Goal: Task Accomplishment & Management: Use online tool/utility

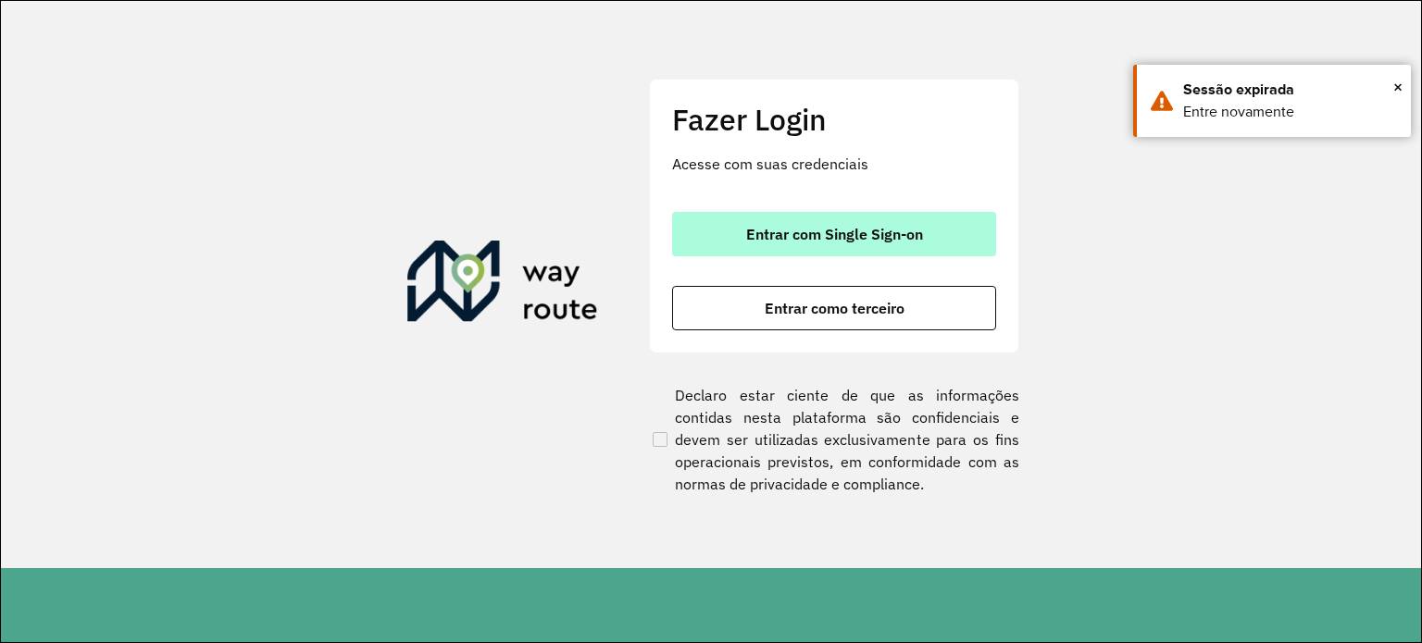
click at [811, 243] on div "Entrar com Single Sign-on Entrar como terceiro" at bounding box center [834, 271] width 324 height 118
click at [811, 243] on button "Entrar com Single Sign-on" at bounding box center [834, 234] width 324 height 44
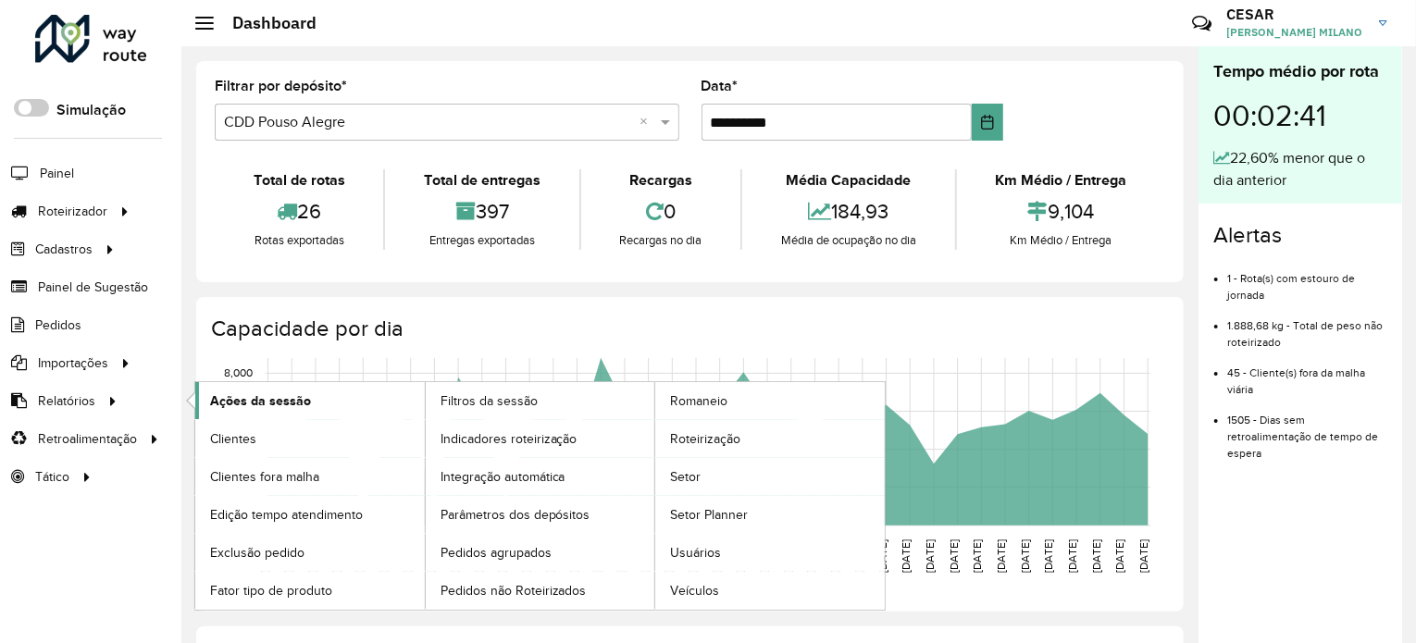
click at [274, 405] on span "Ações da sessão" at bounding box center [260, 401] width 101 height 19
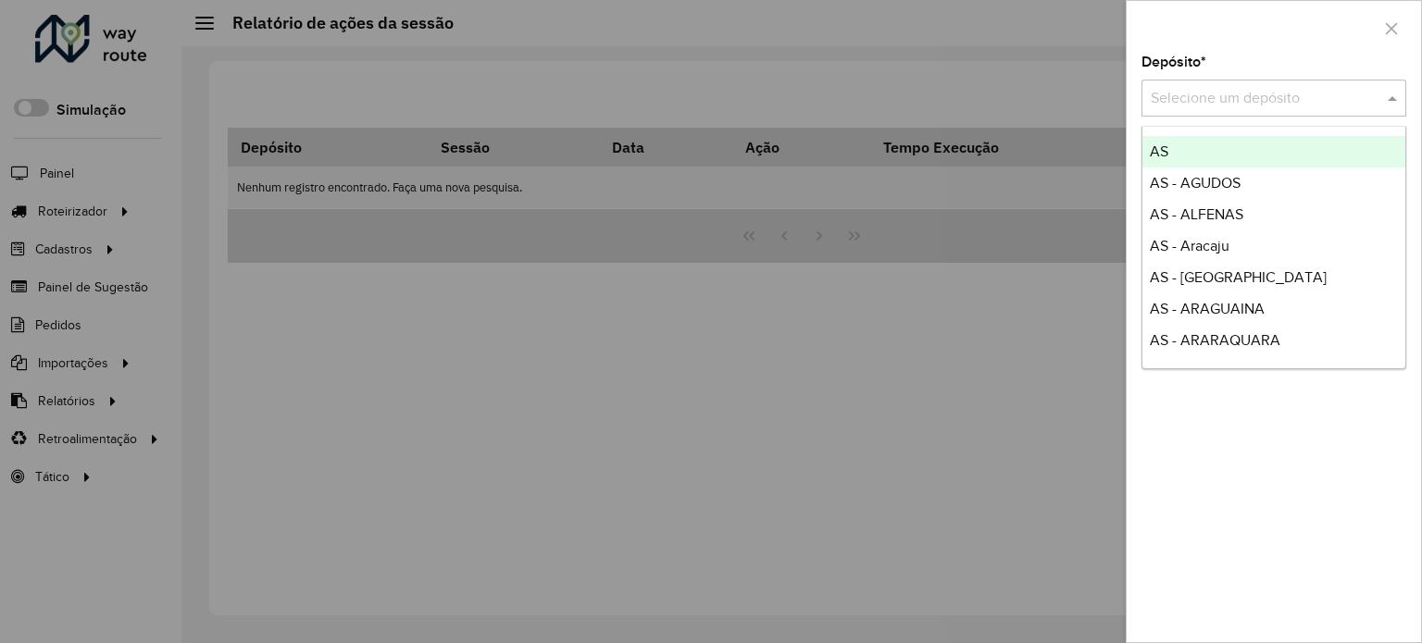
click at [1234, 99] on input "text" at bounding box center [1255, 99] width 209 height 22
type input "****"
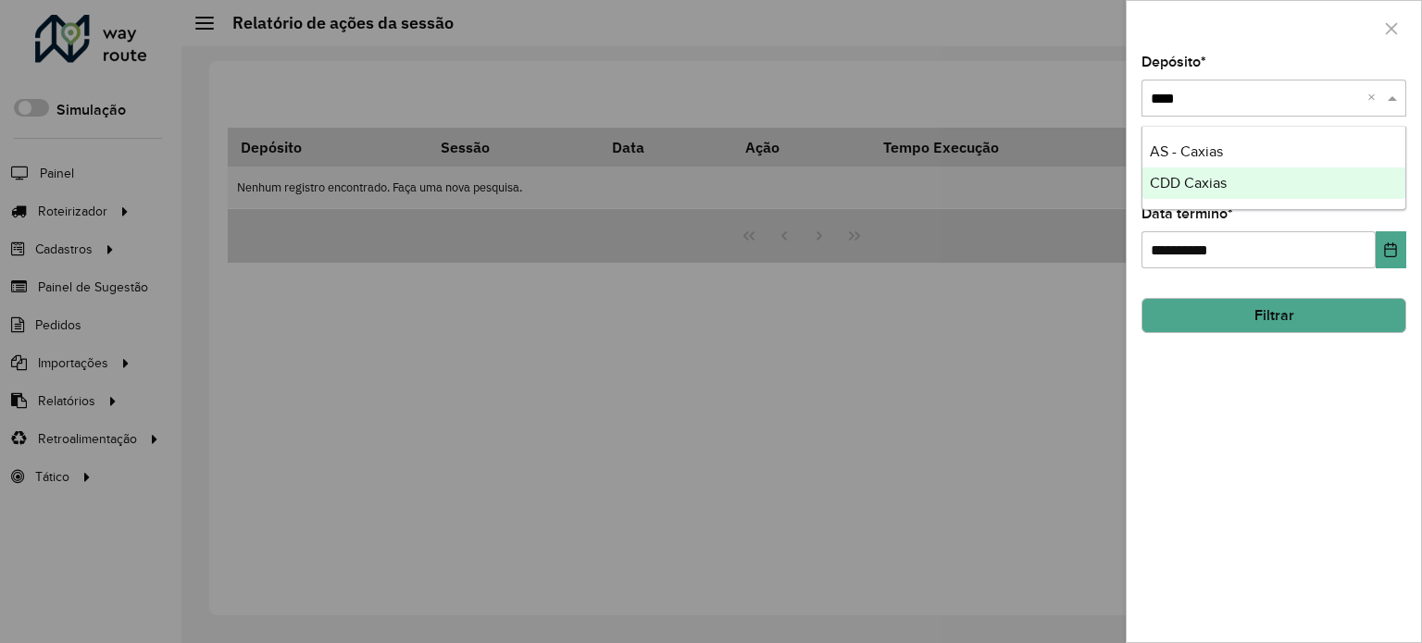
drag, startPoint x: 1222, startPoint y: 193, endPoint x: 1233, endPoint y: 184, distance: 14.5
click at [1233, 184] on div "CDD Caxias" at bounding box center [1273, 183] width 263 height 31
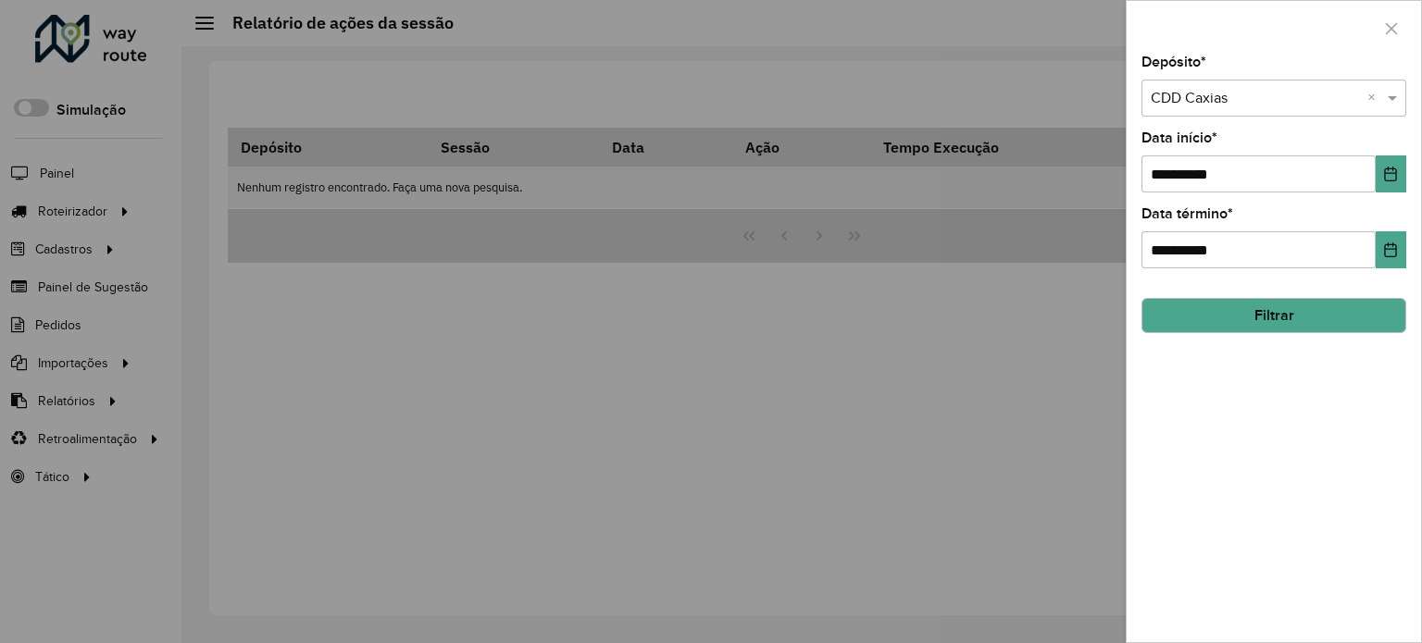
click at [1281, 325] on button "Filtrar" at bounding box center [1273, 315] width 265 height 35
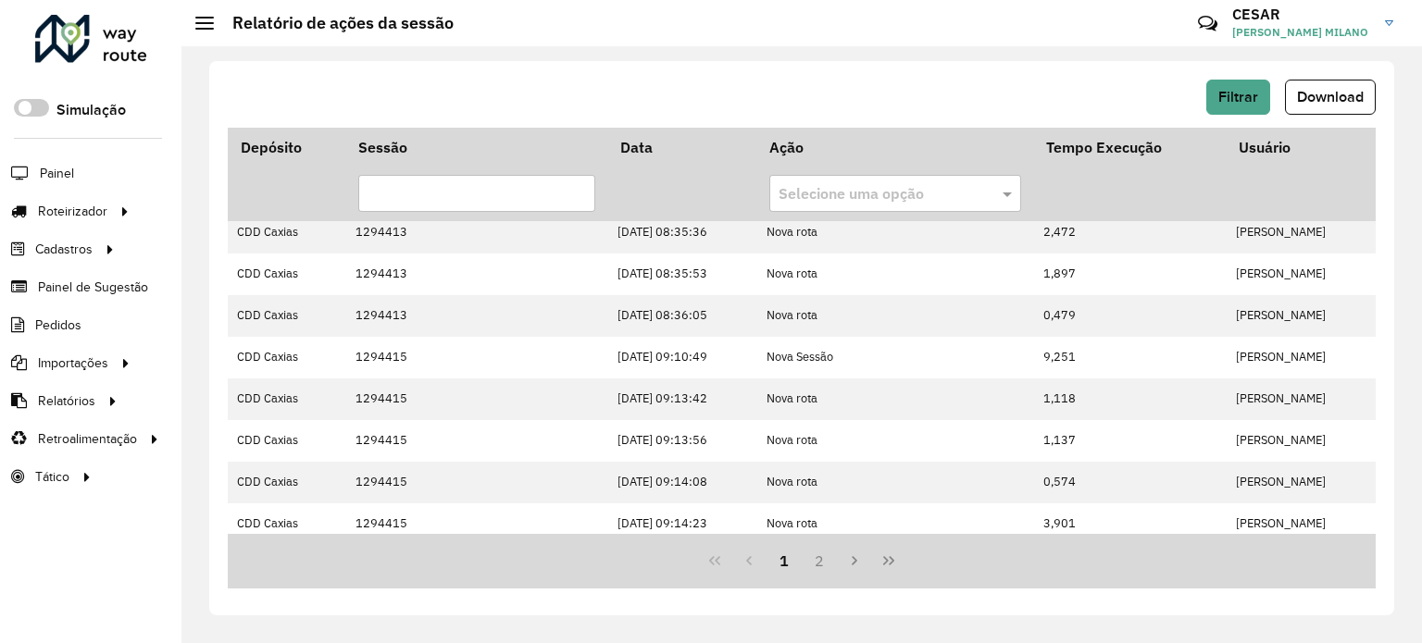
scroll to position [519, 0]
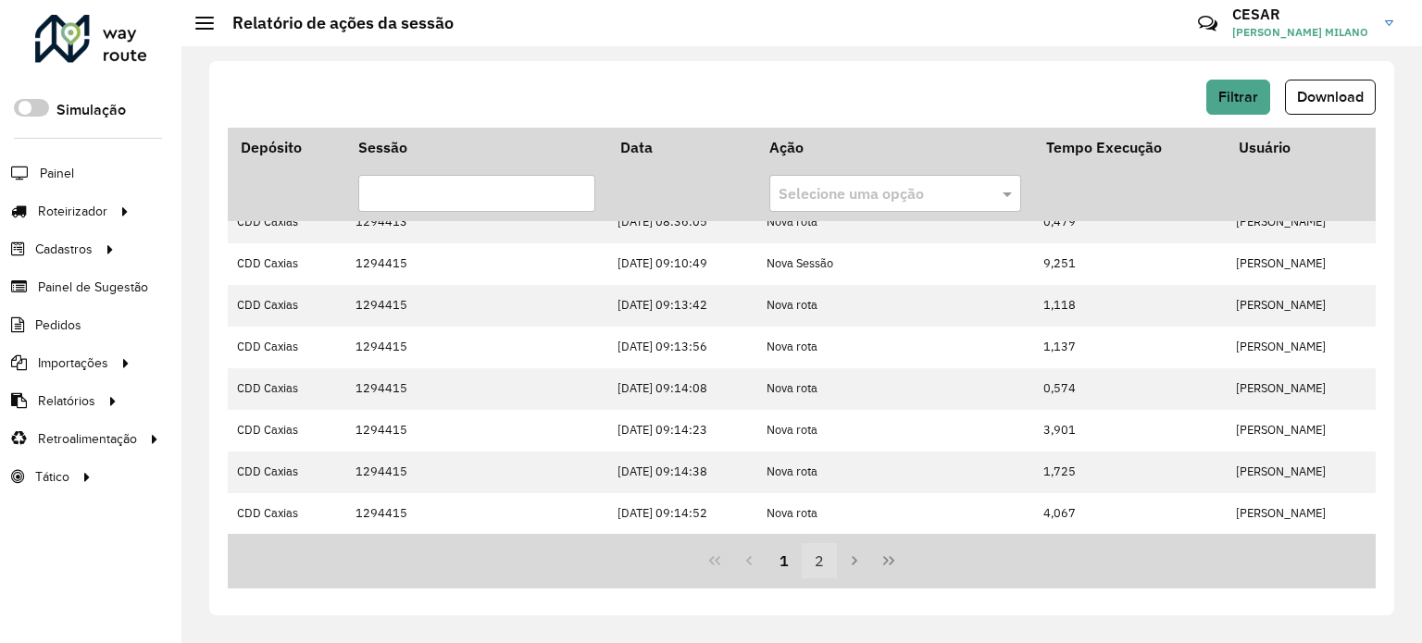
click at [816, 567] on button "2" at bounding box center [819, 560] width 35 height 35
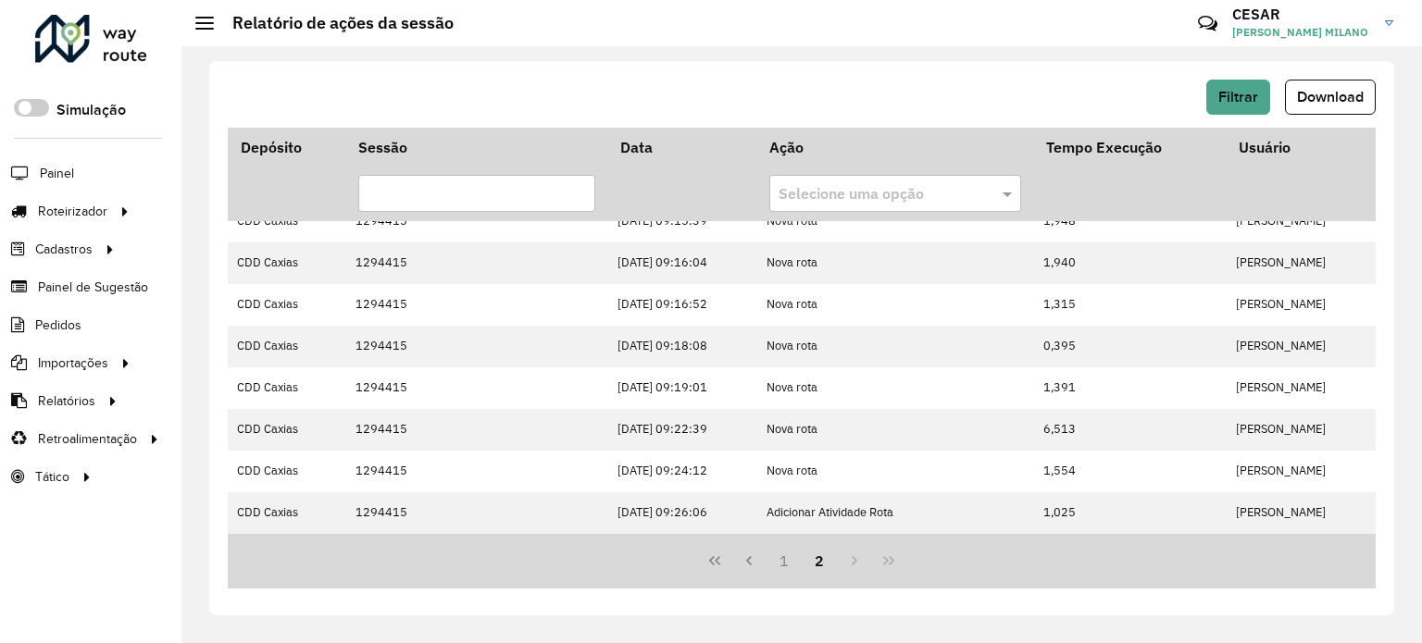
scroll to position [0, 0]
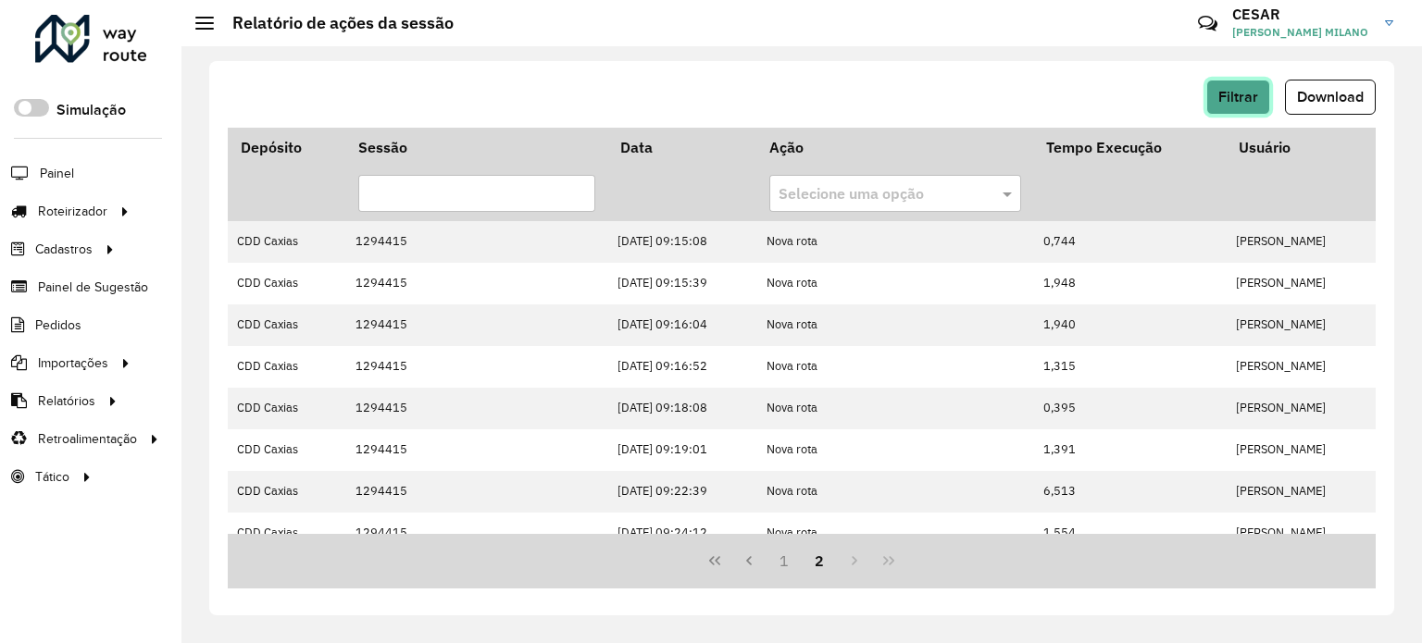
click at [1244, 106] on button "Filtrar" at bounding box center [1238, 97] width 64 height 35
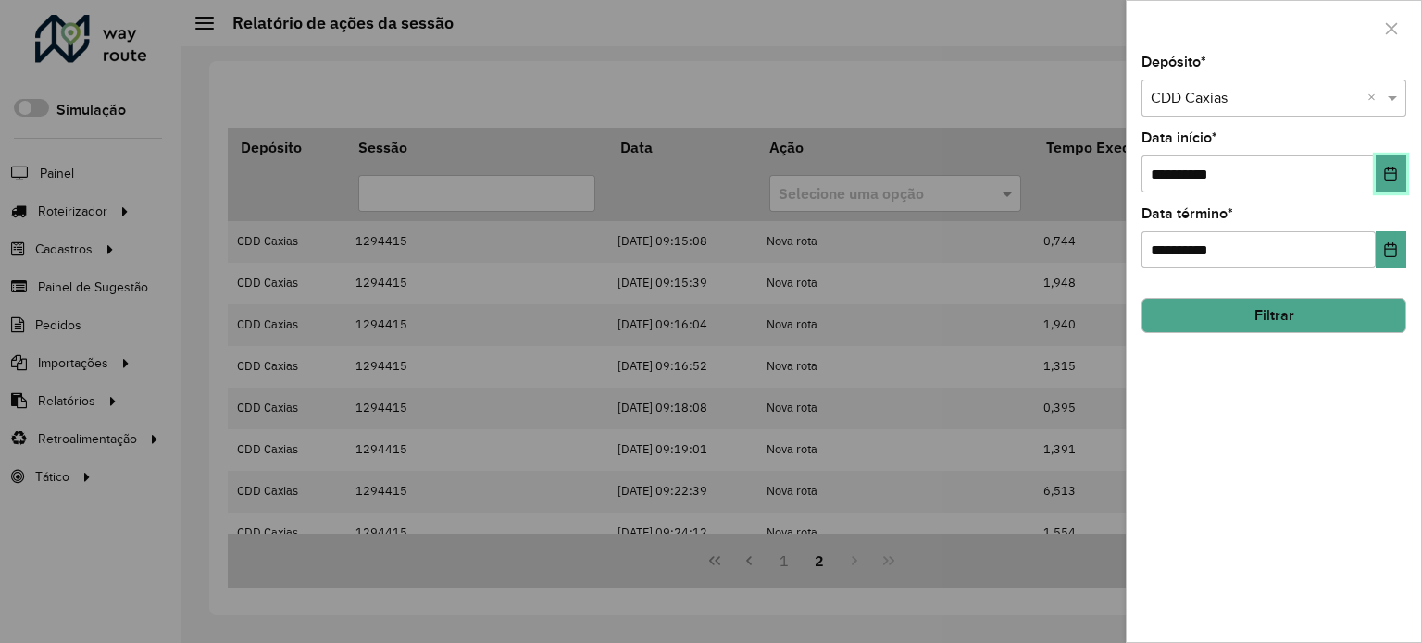
click at [1388, 162] on button "Choose Date" at bounding box center [1391, 174] width 31 height 37
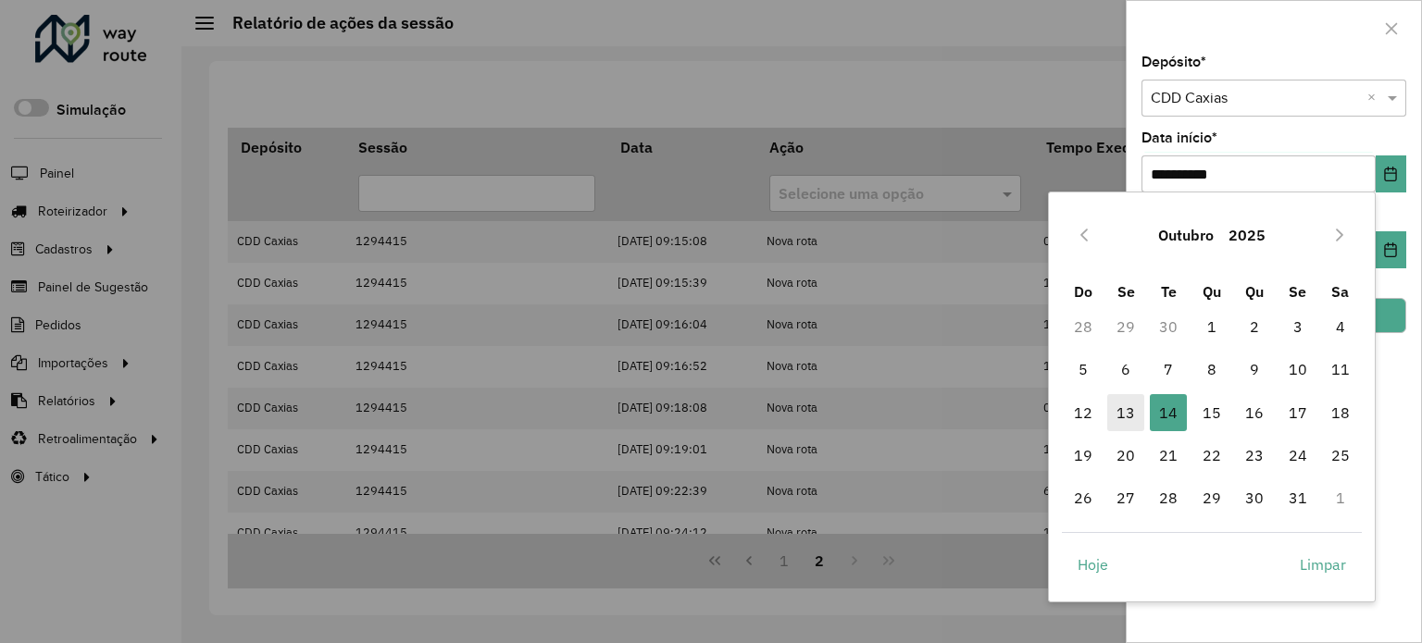
click at [1135, 406] on span "13" at bounding box center [1125, 412] width 37 height 37
type input "**********"
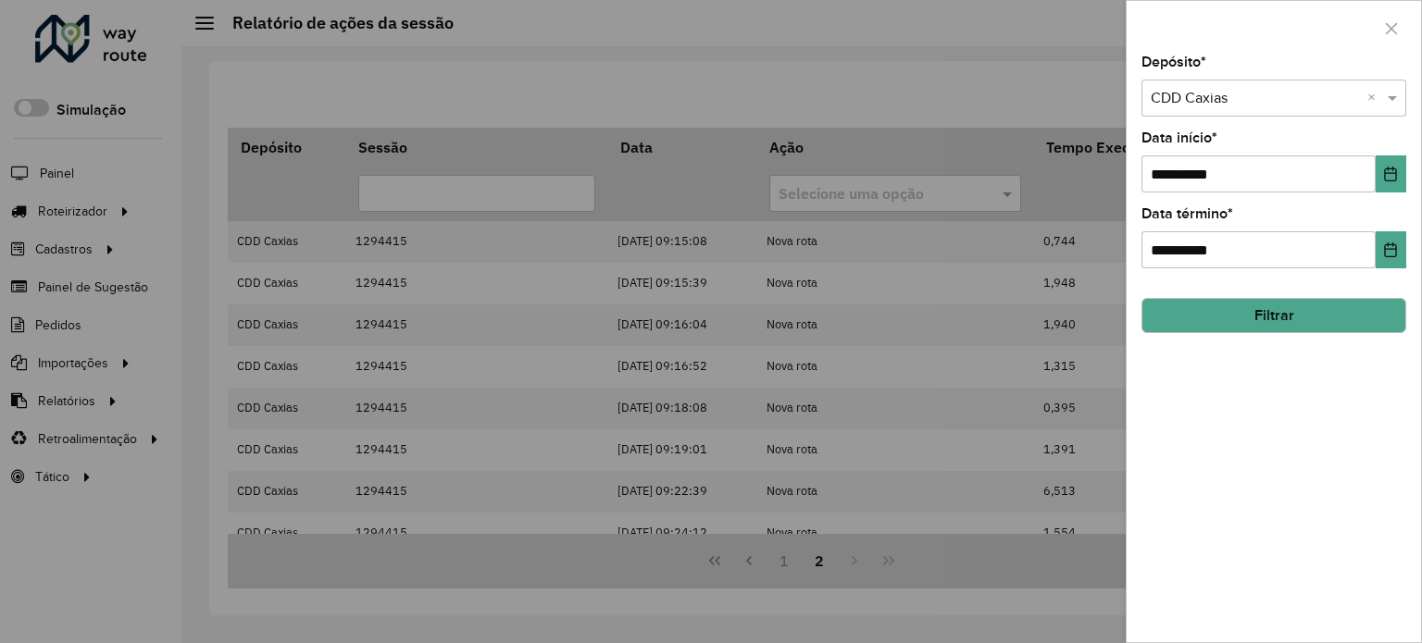
click at [1279, 317] on button "Filtrar" at bounding box center [1273, 315] width 265 height 35
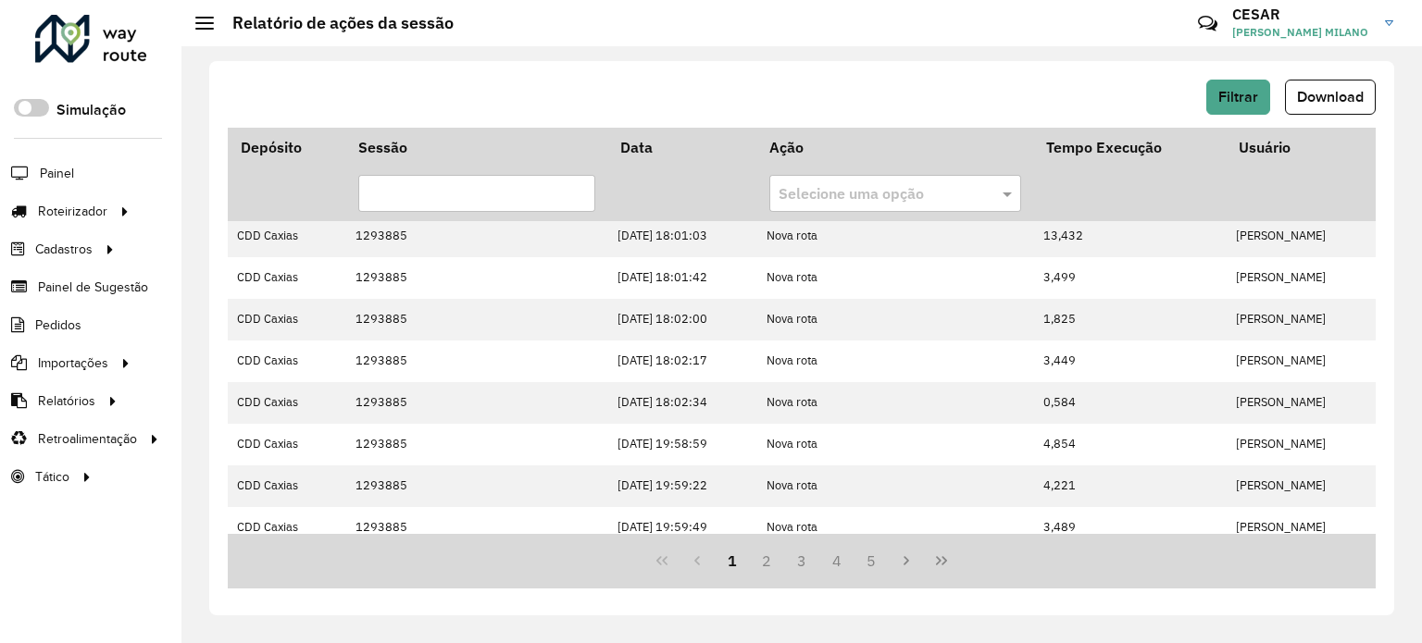
scroll to position [519, 0]
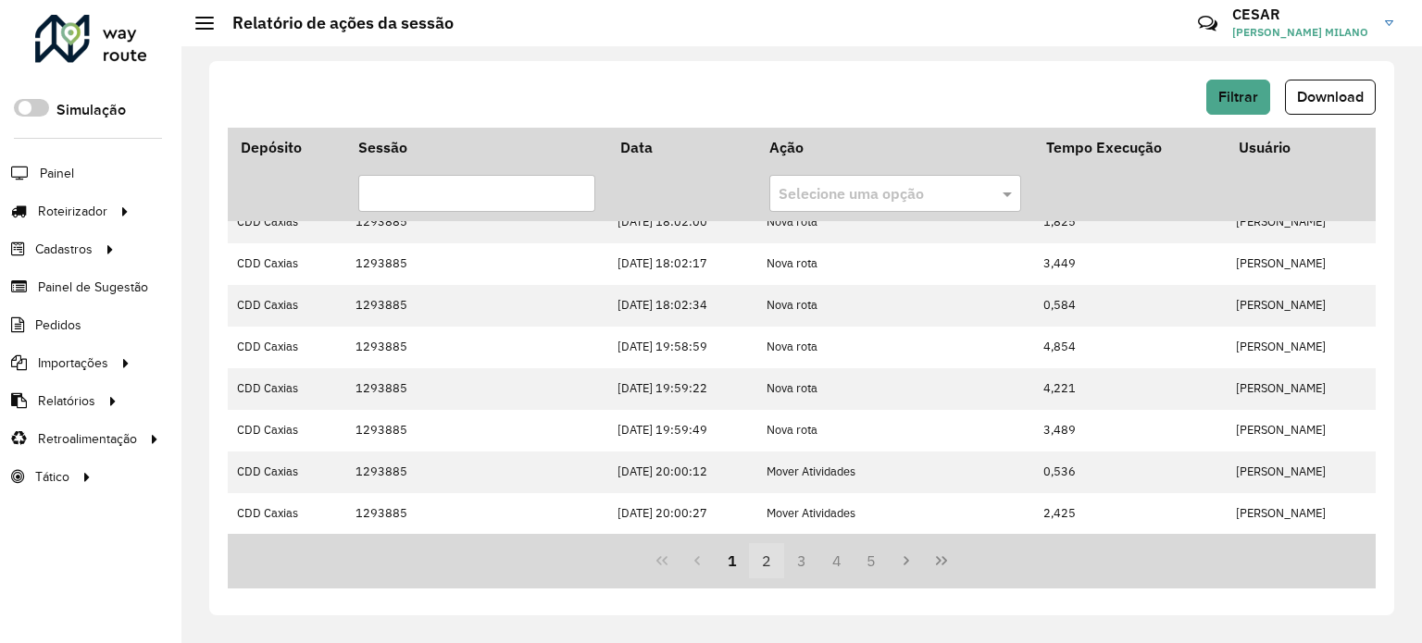
click at [765, 565] on button "2" at bounding box center [766, 560] width 35 height 35
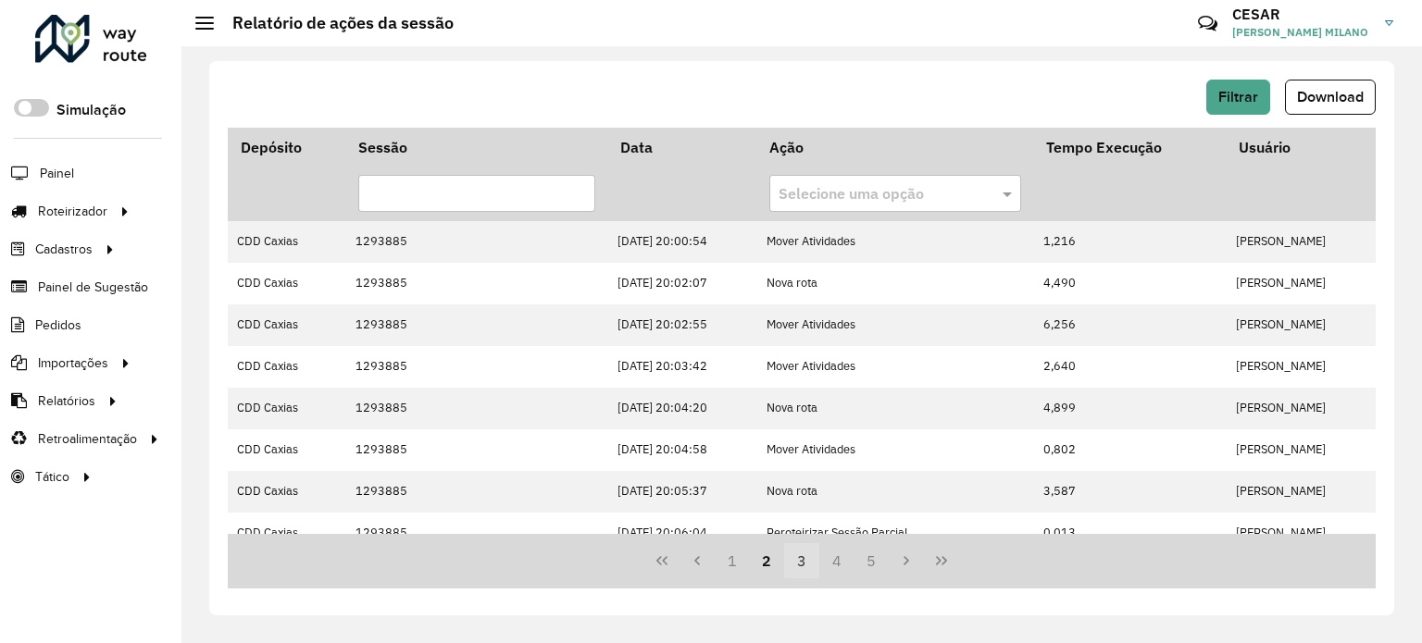
click at [803, 567] on button "3" at bounding box center [801, 560] width 35 height 35
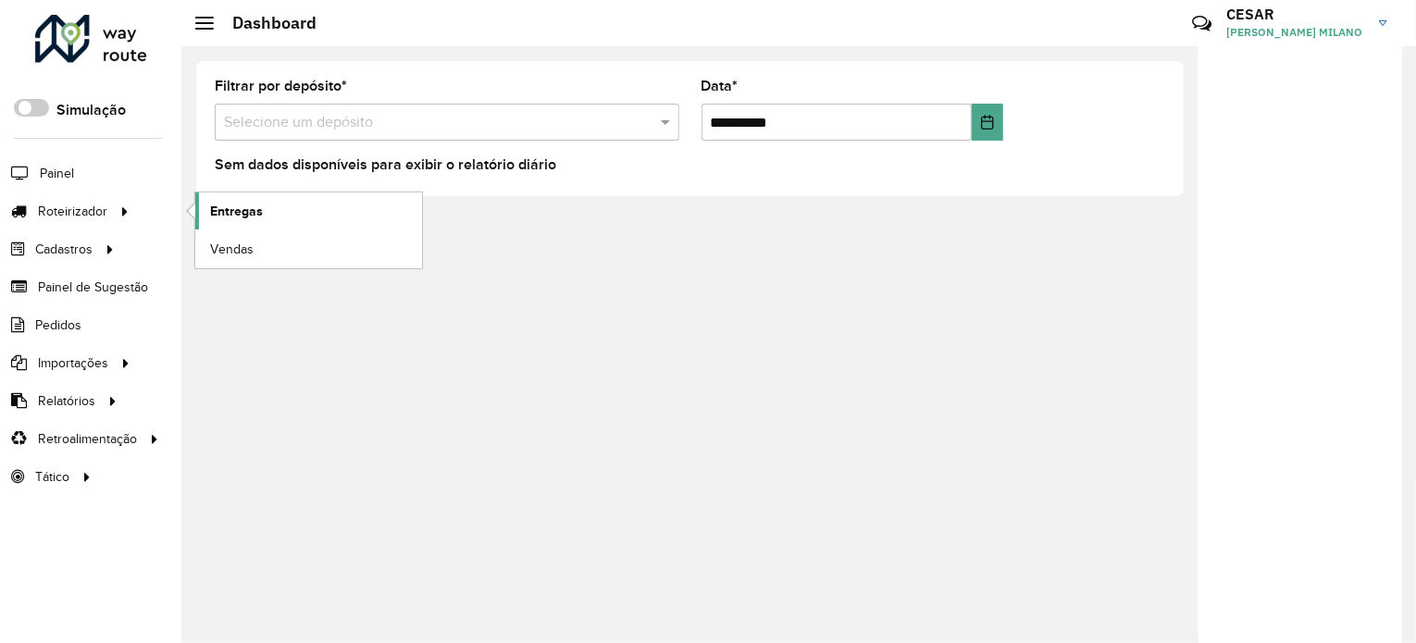
click at [255, 208] on span "Entregas" at bounding box center [236, 211] width 53 height 19
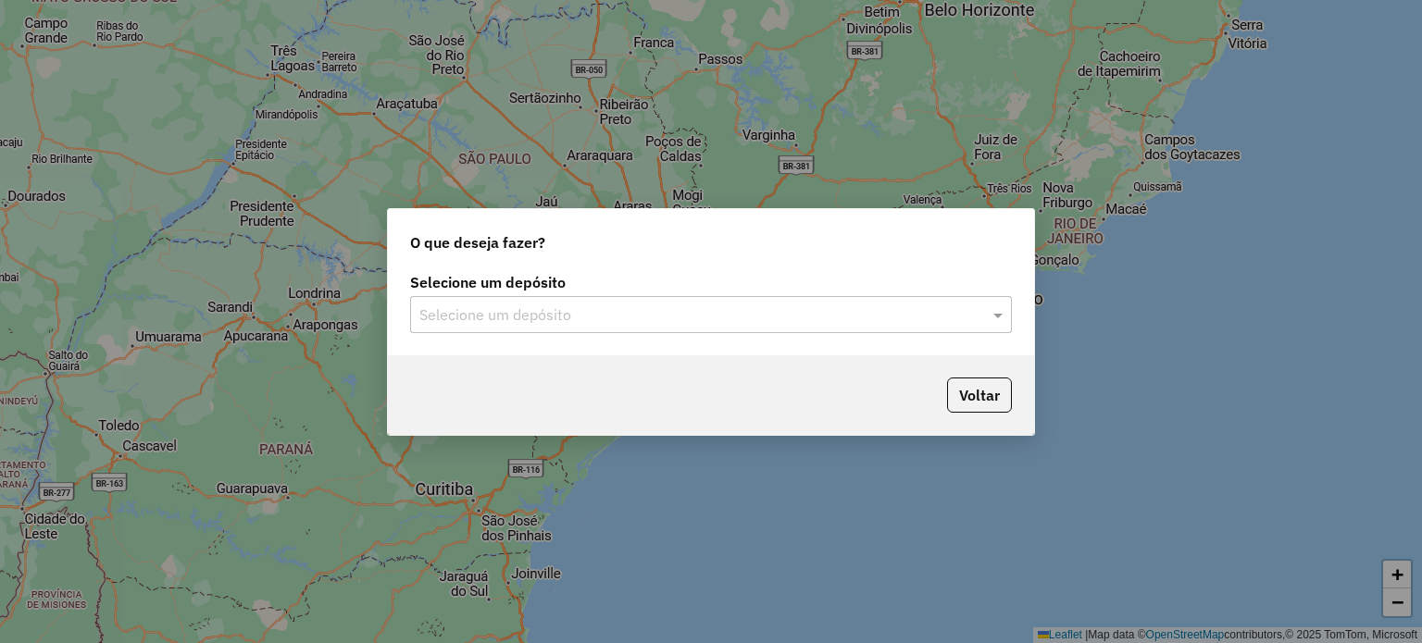
click at [576, 316] on input "text" at bounding box center [692, 316] width 546 height 22
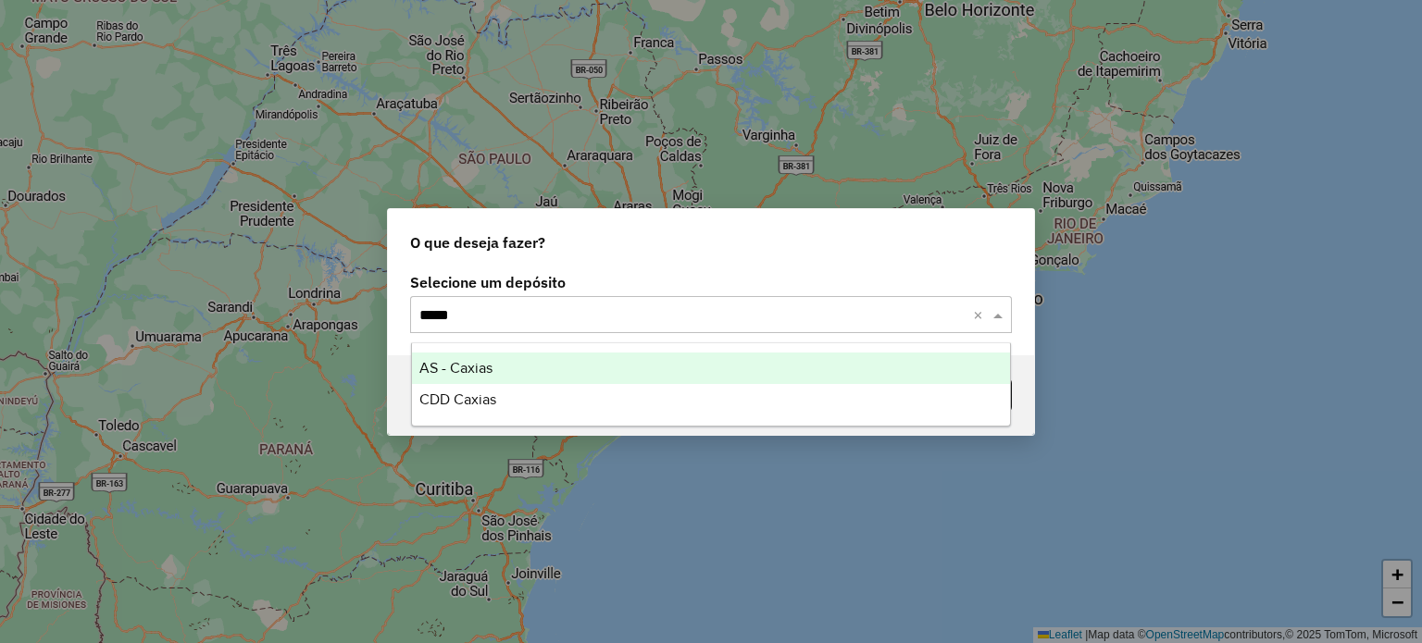
type input "******"
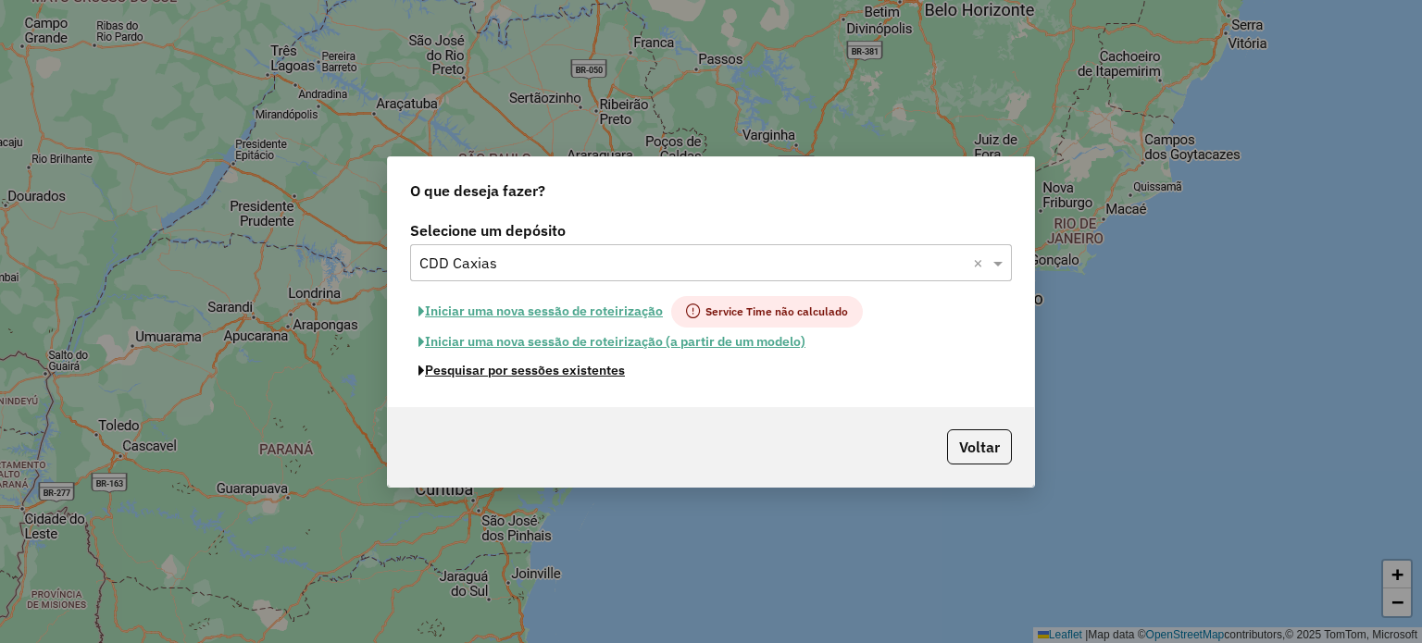
click at [573, 373] on button "Pesquisar por sessões existentes" at bounding box center [521, 370] width 223 height 29
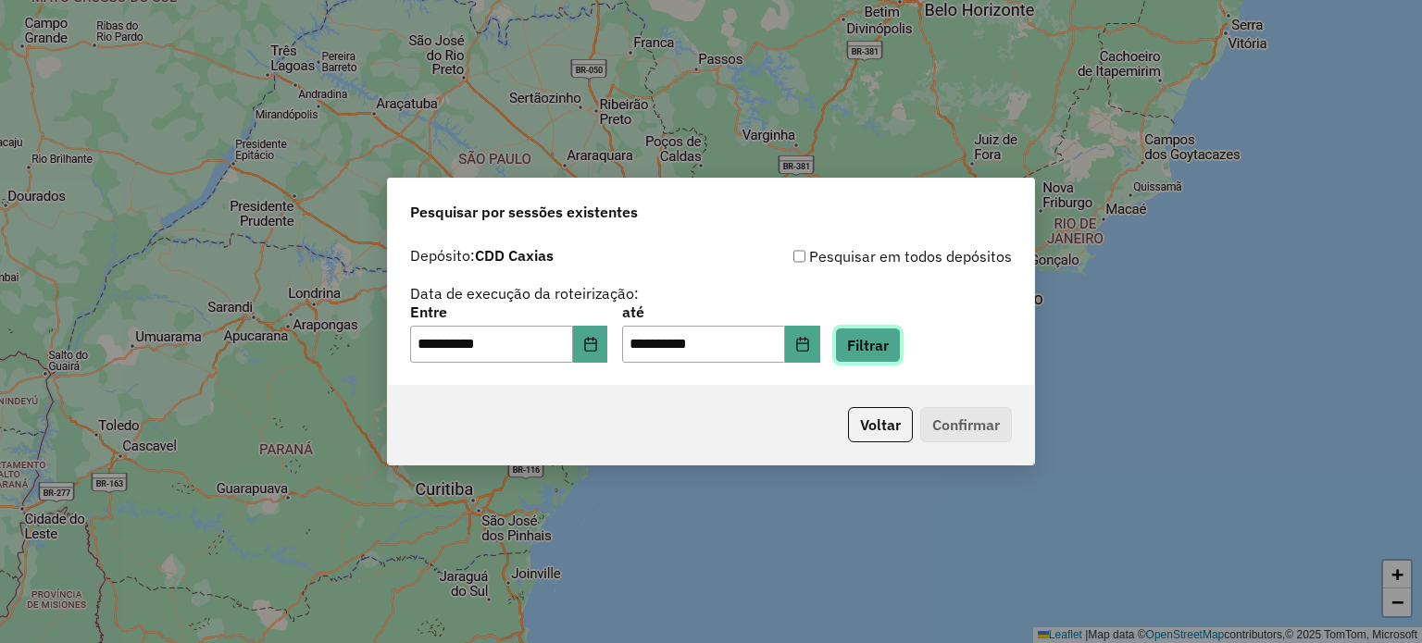
click at [884, 360] on button "Filtrar" at bounding box center [868, 345] width 66 height 35
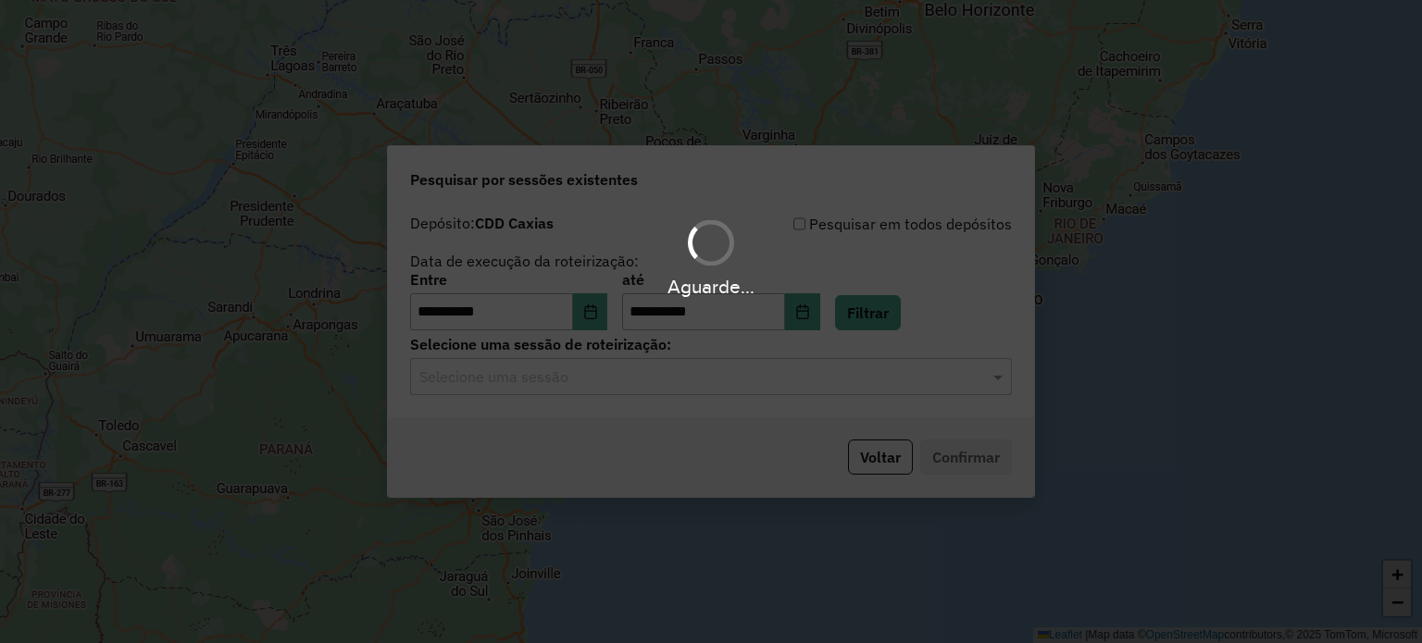
click at [672, 380] on input "text" at bounding box center [692, 378] width 546 height 22
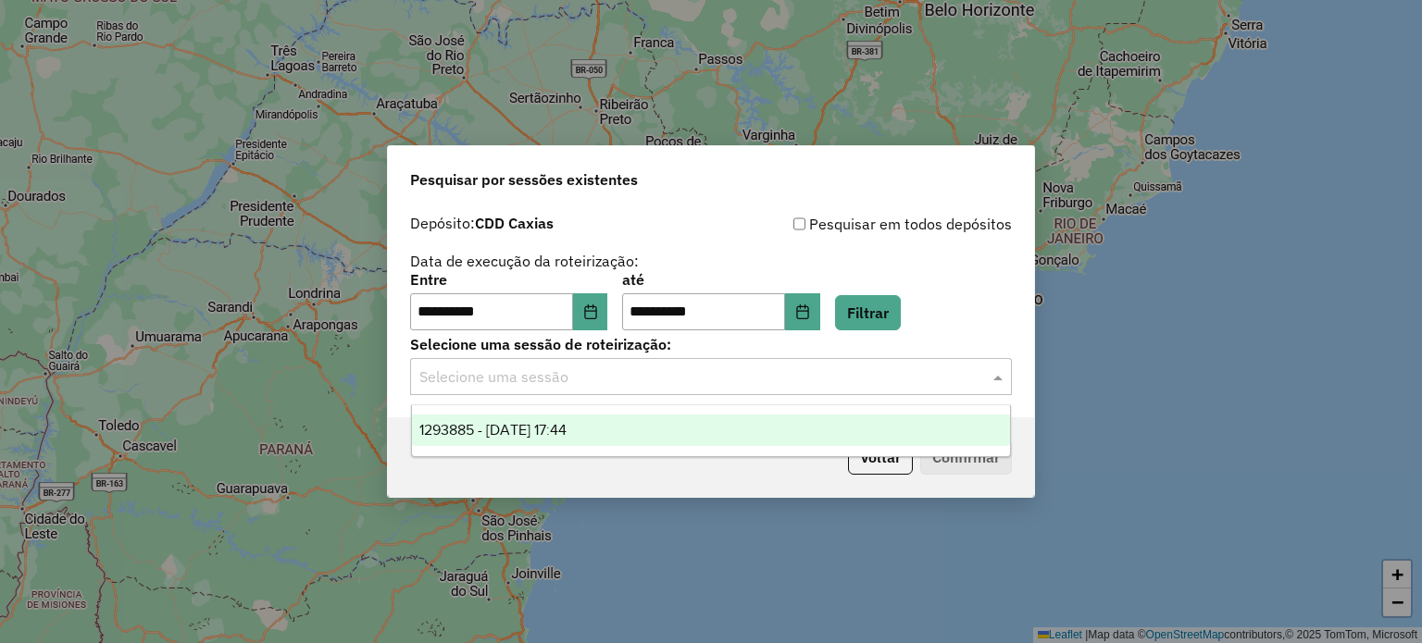
click at [618, 438] on div "1293885 - 14/10/2025 17:44" at bounding box center [711, 430] width 599 height 31
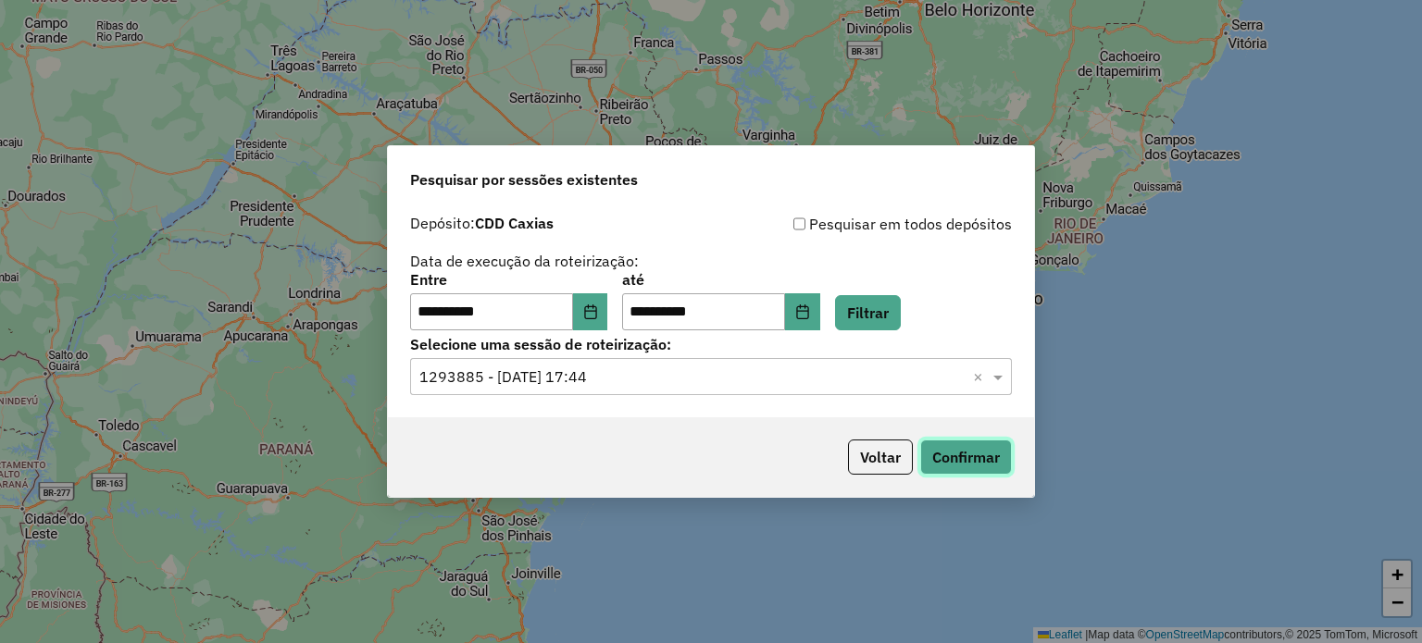
click at [973, 458] on button "Confirmar" at bounding box center [966, 457] width 92 height 35
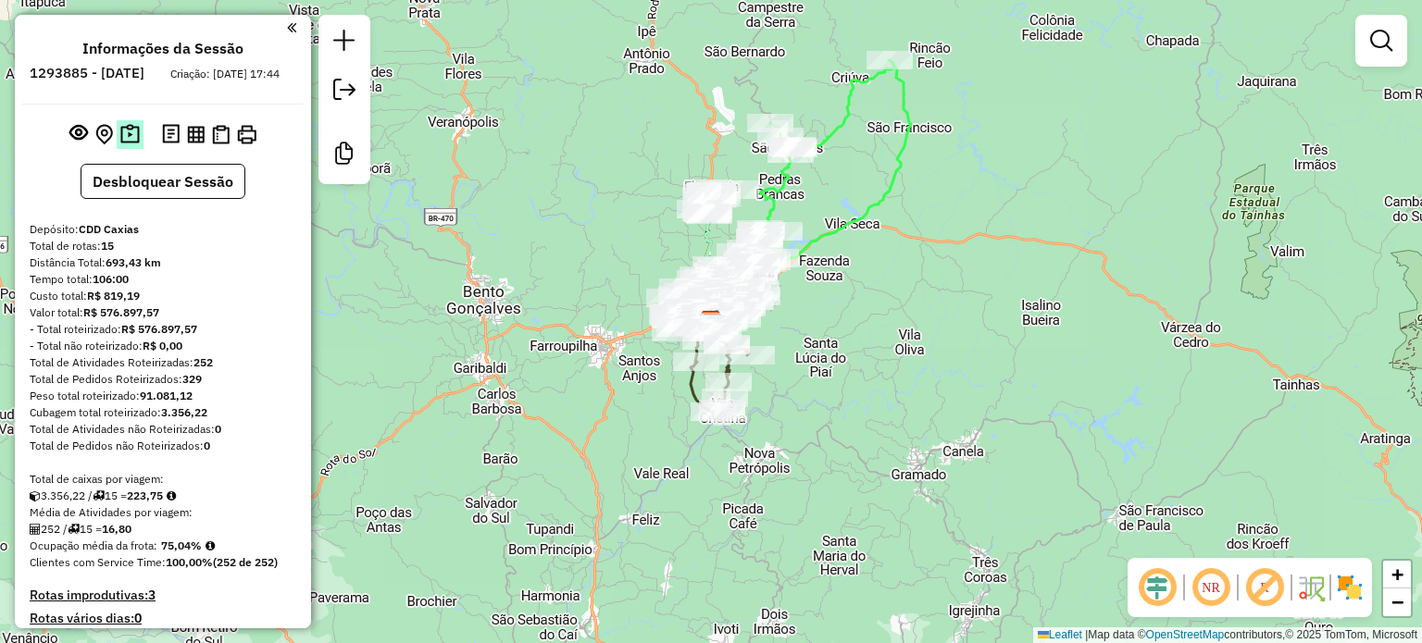
click at [125, 145] on img at bounding box center [129, 134] width 19 height 21
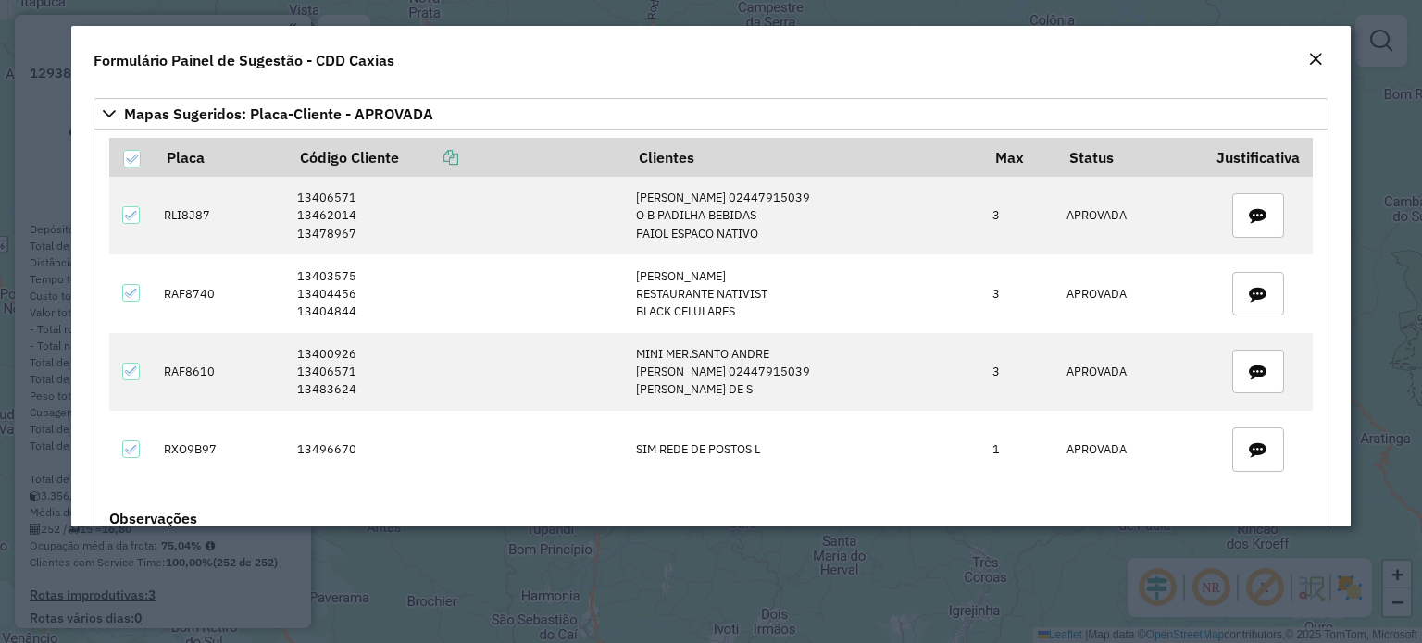
scroll to position [77, 0]
